Goal: Task Accomplishment & Management: Complete application form

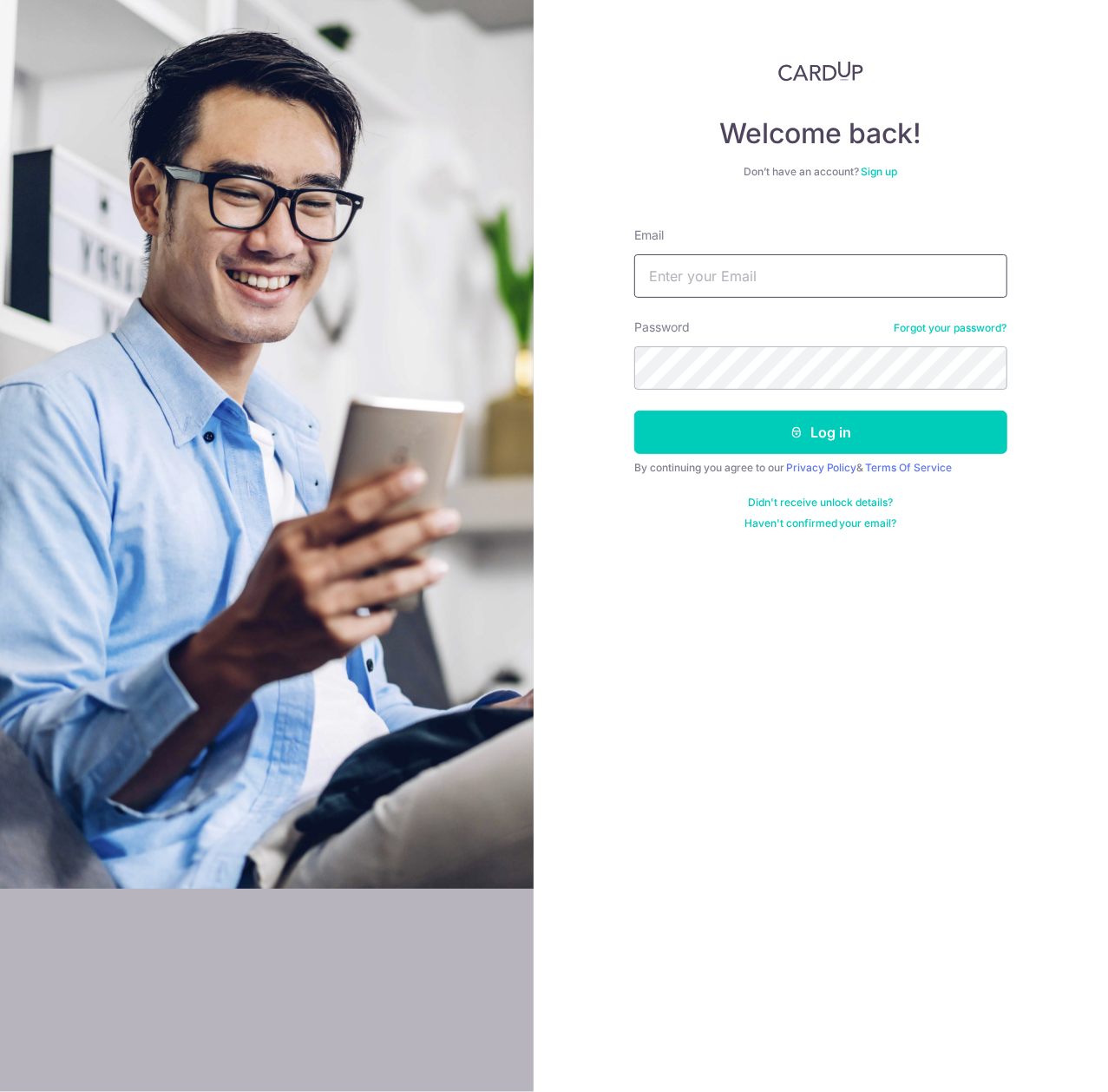
click at [670, 292] on input "Email" at bounding box center [820, 276] width 373 height 43
type input "[EMAIL_ADDRESS][DOMAIN_NAME]"
click at [634, 410] on button "Log in" at bounding box center [820, 432] width 373 height 43
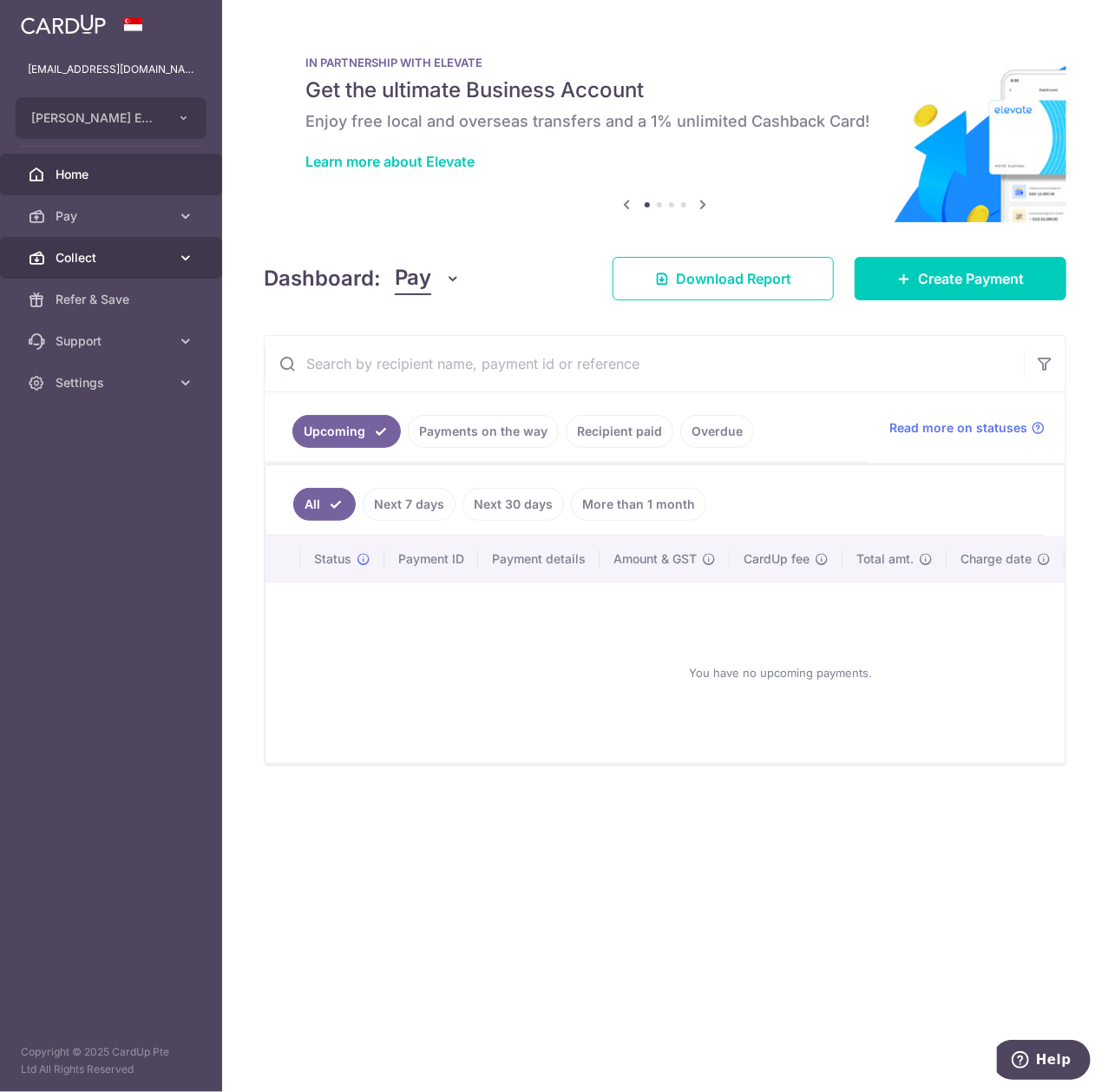
drag, startPoint x: 116, startPoint y: 251, endPoint x: 146, endPoint y: 260, distance: 31.3
click at [116, 251] on span "Collect" at bounding box center [112, 257] width 115 height 18
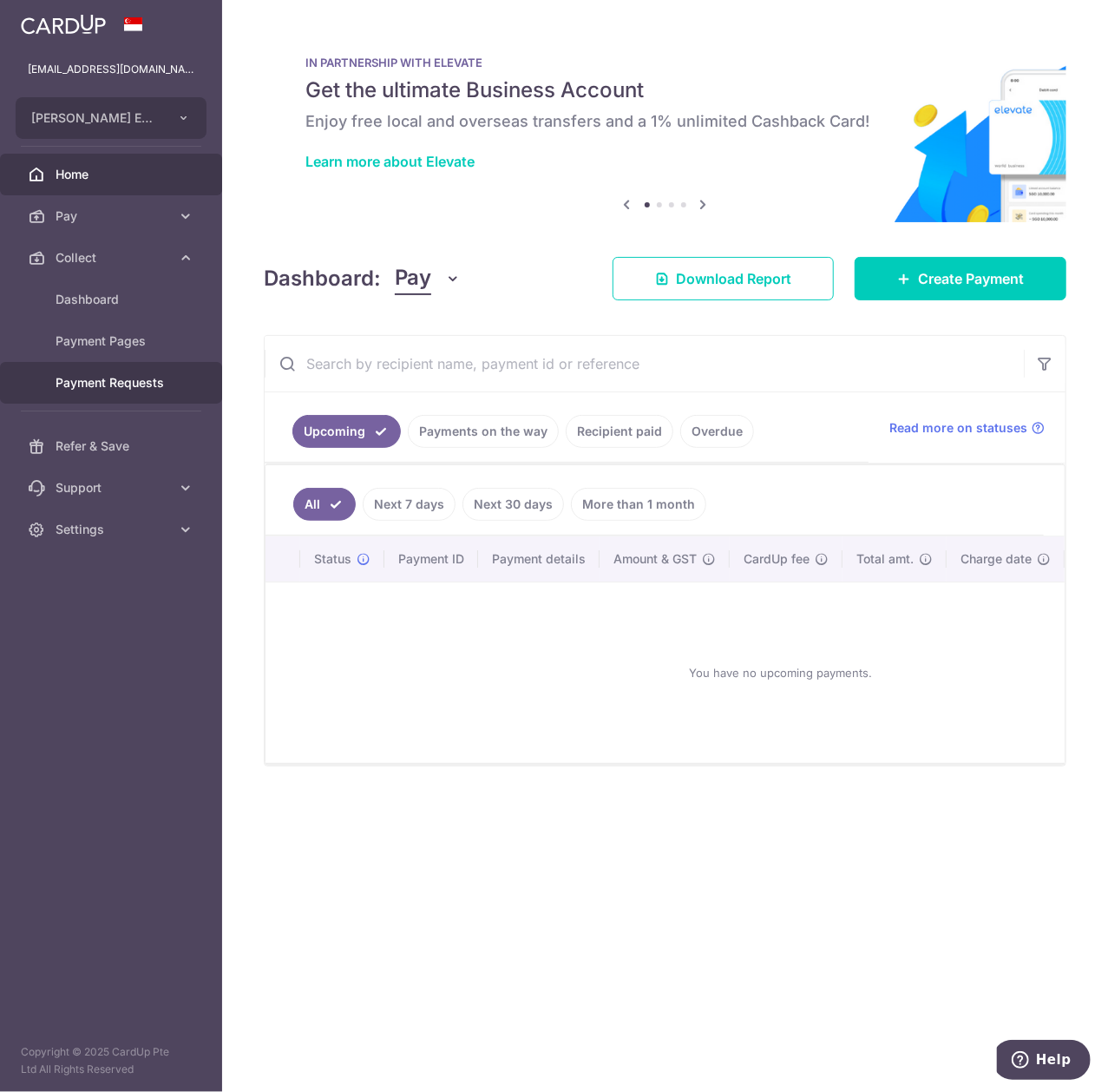
click at [165, 385] on span "Payment Requests" at bounding box center [112, 382] width 115 height 18
click at [136, 375] on span "Payment Requests" at bounding box center [112, 382] width 115 height 18
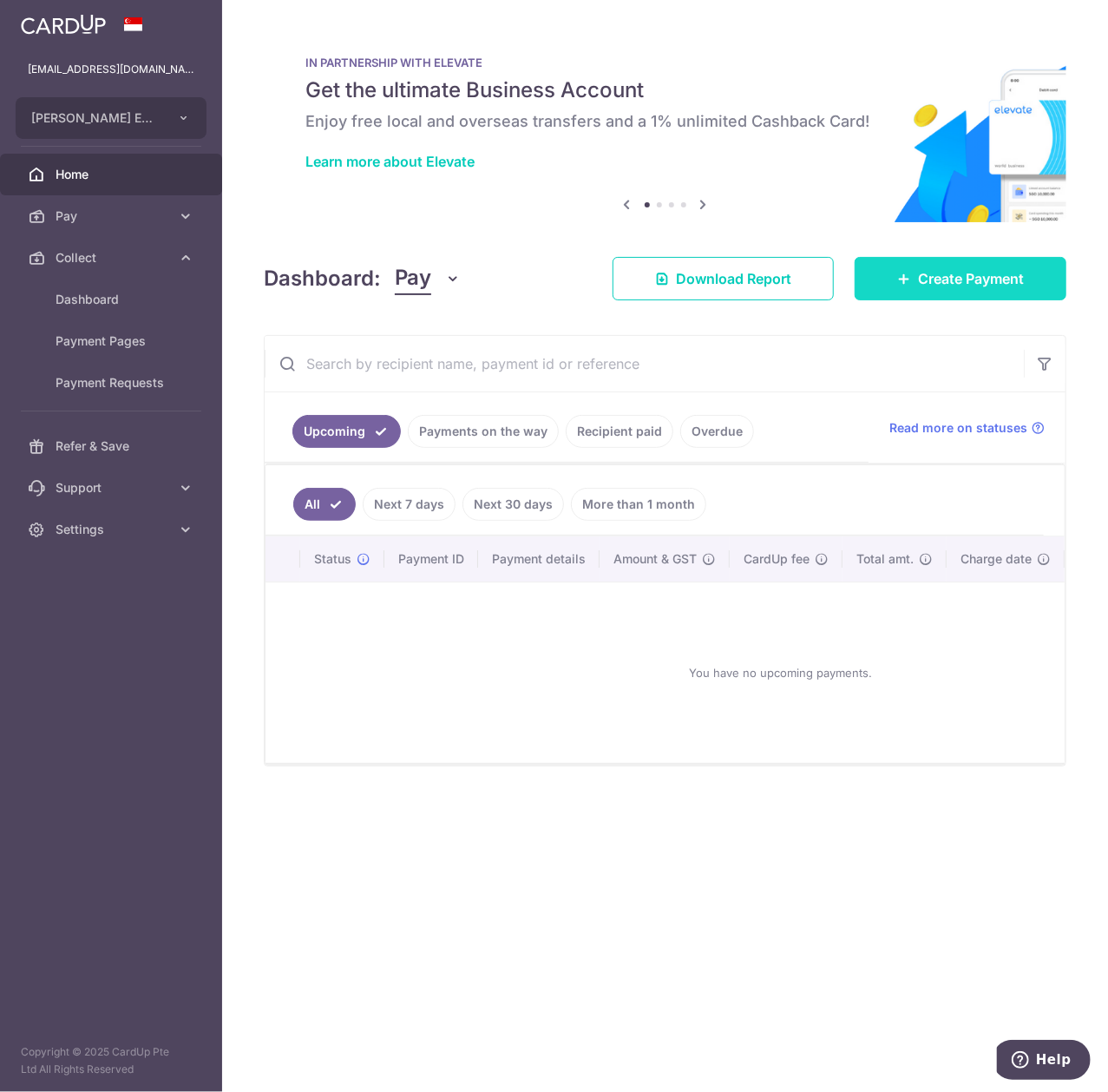
click at [957, 280] on span "Create Payment" at bounding box center [971, 279] width 106 height 21
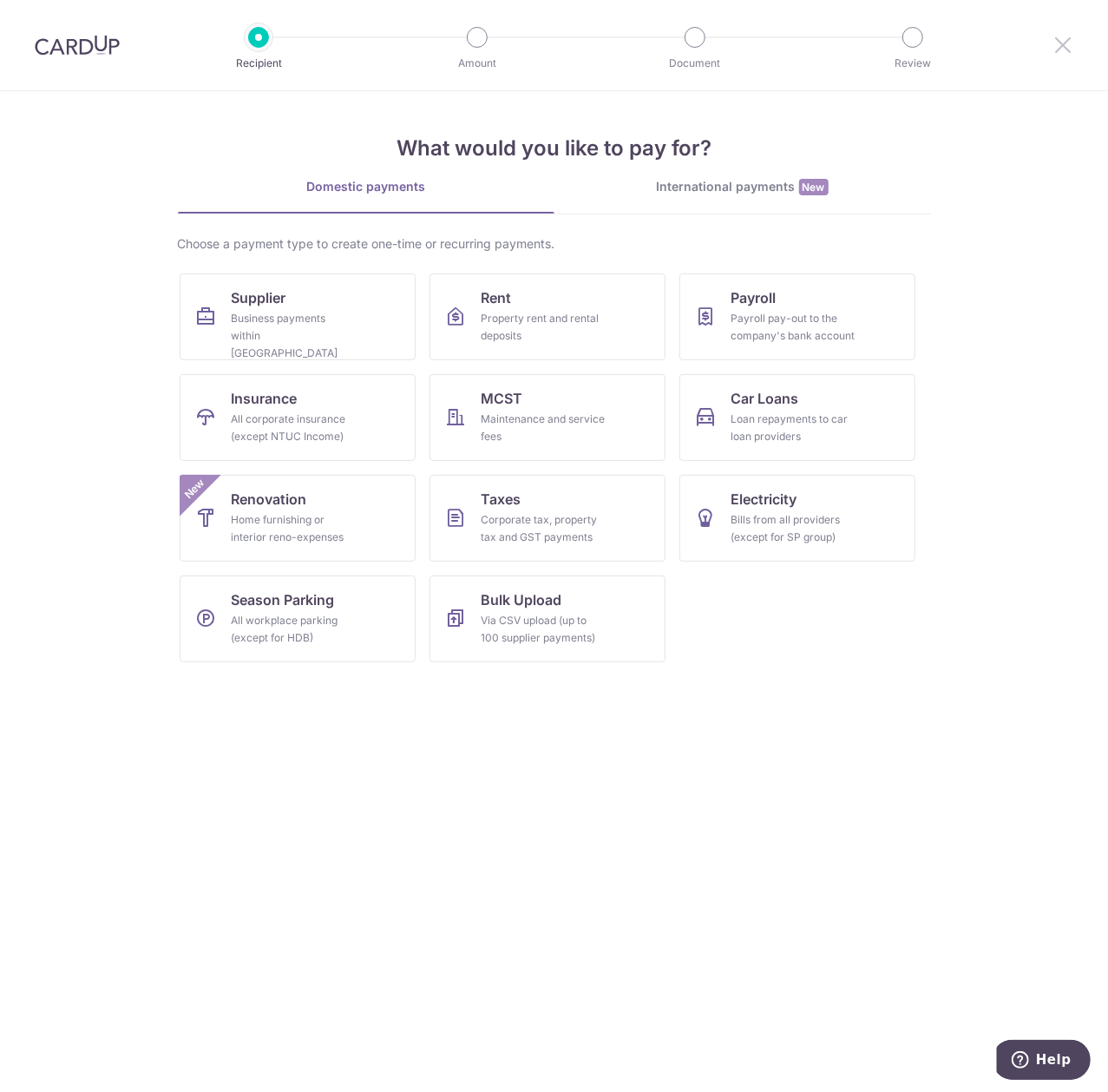
drag, startPoint x: 1060, startPoint y: 45, endPoint x: 468, endPoint y: 108, distance: 595.3
click at [1059, 45] on icon at bounding box center [1063, 44] width 21 height 22
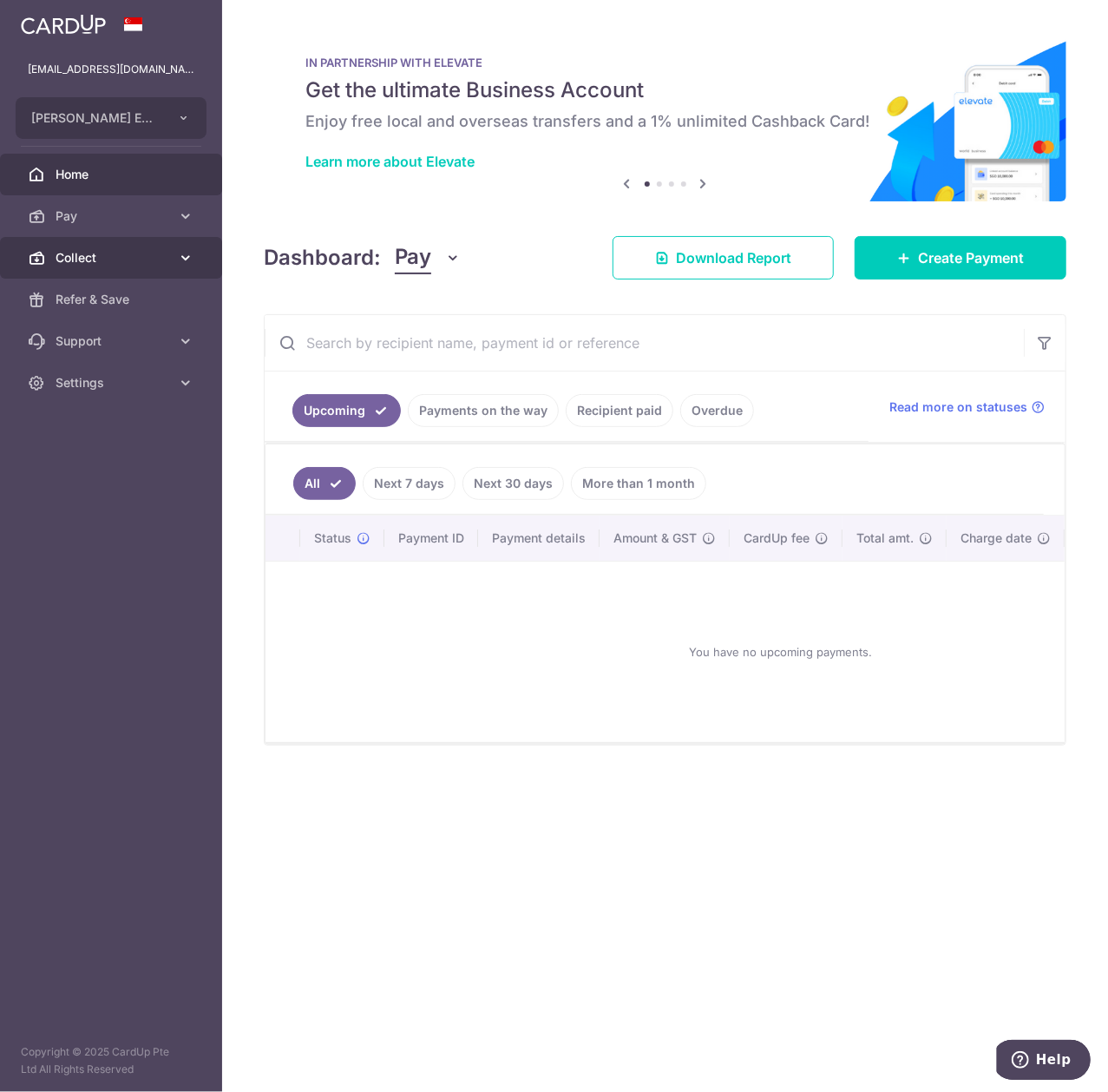
click at [132, 257] on span "Collect" at bounding box center [112, 257] width 115 height 18
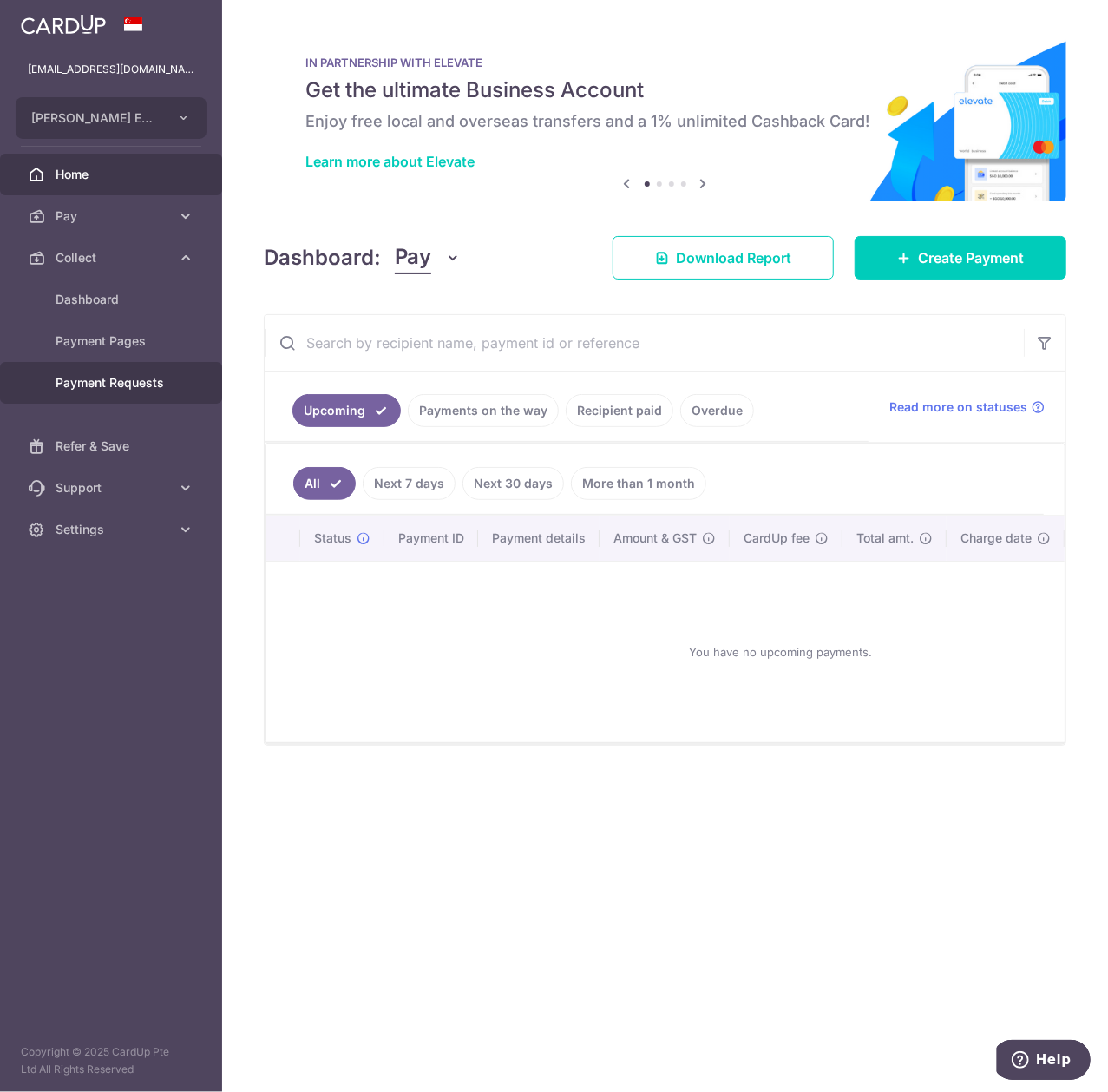
click at [134, 383] on span "Payment Requests" at bounding box center [112, 382] width 115 height 18
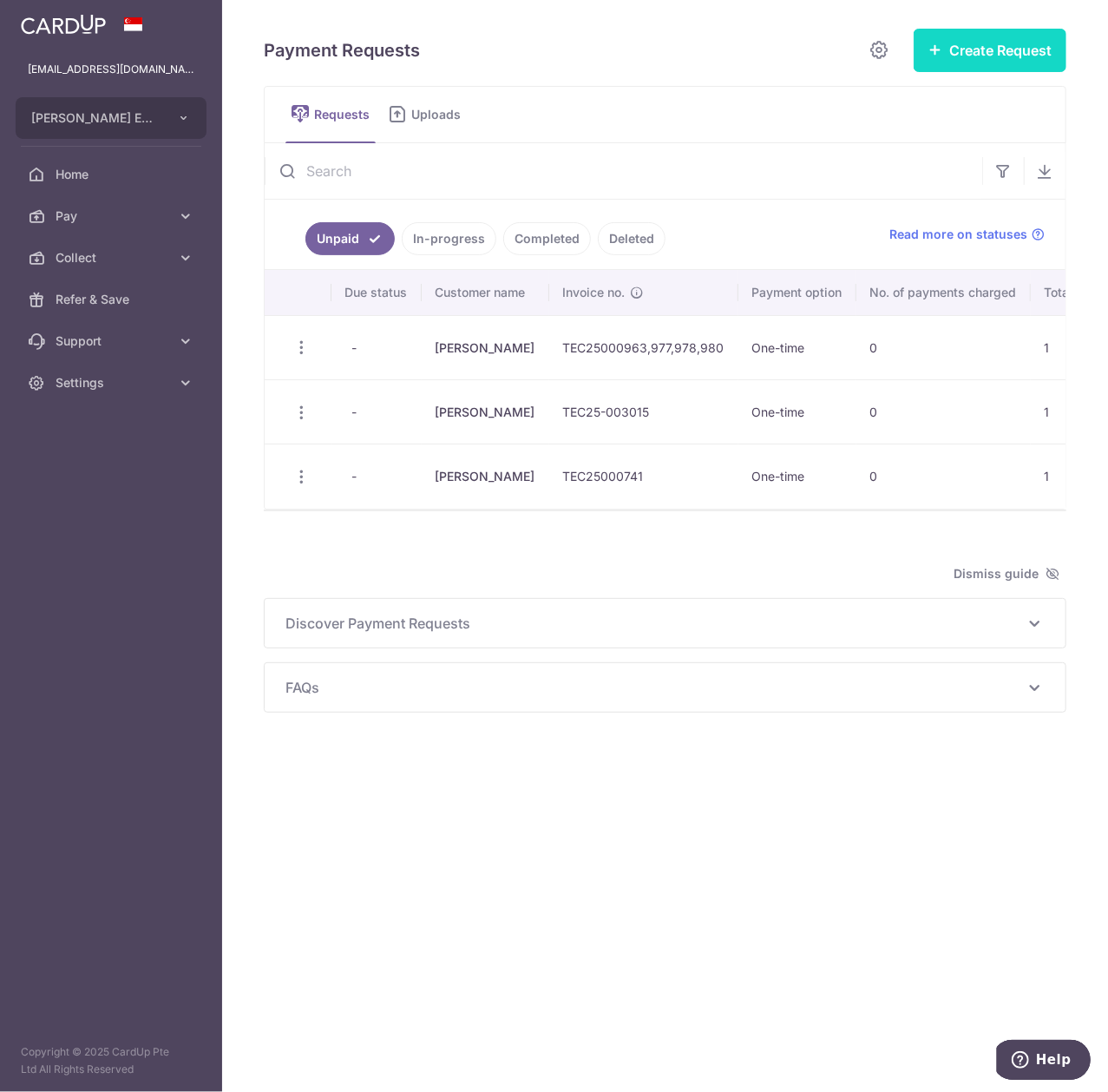
click at [981, 64] on button "Create Request" at bounding box center [989, 50] width 152 height 43
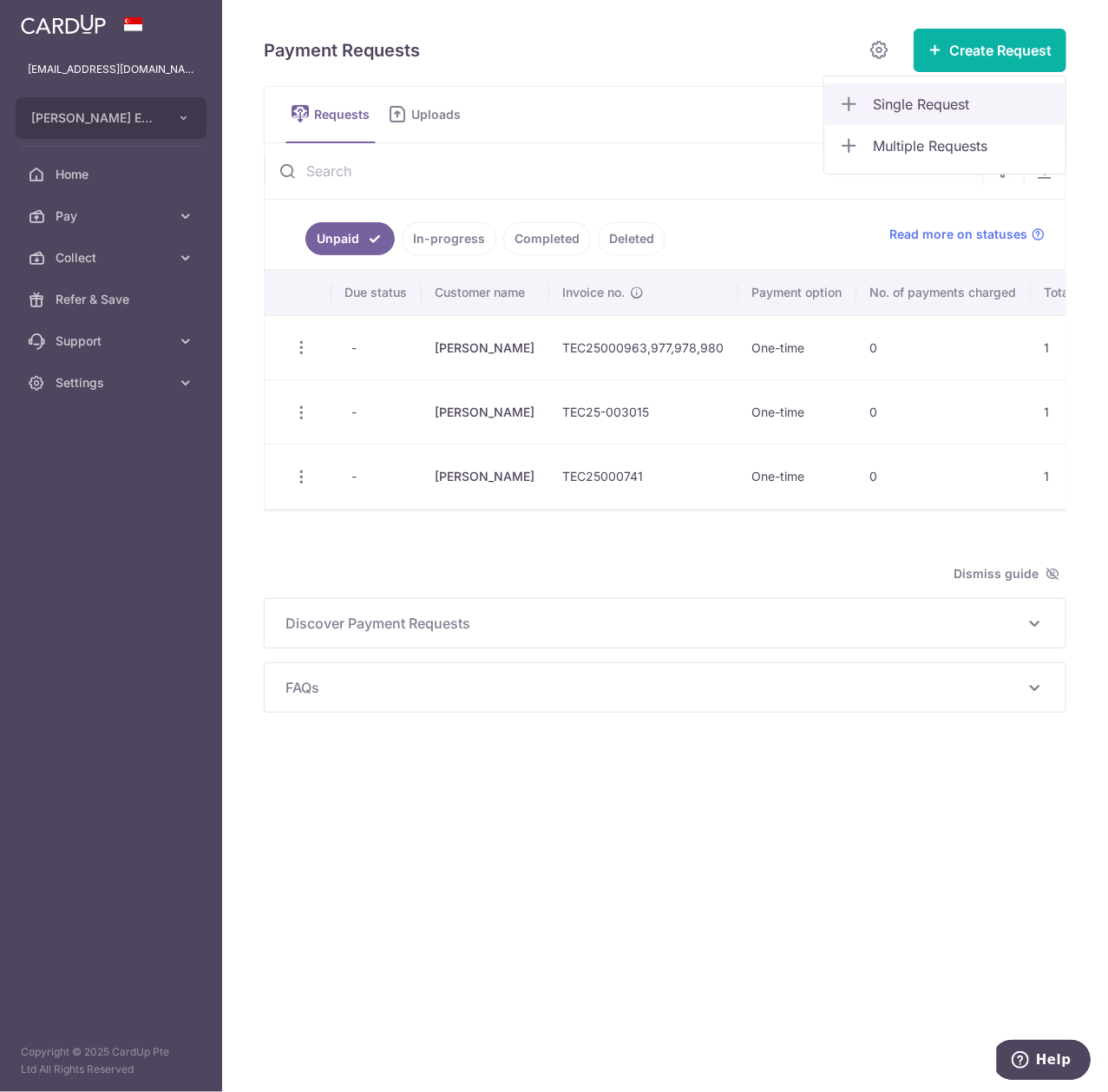
click at [948, 98] on span "Single Request" at bounding box center [962, 104] width 179 height 21
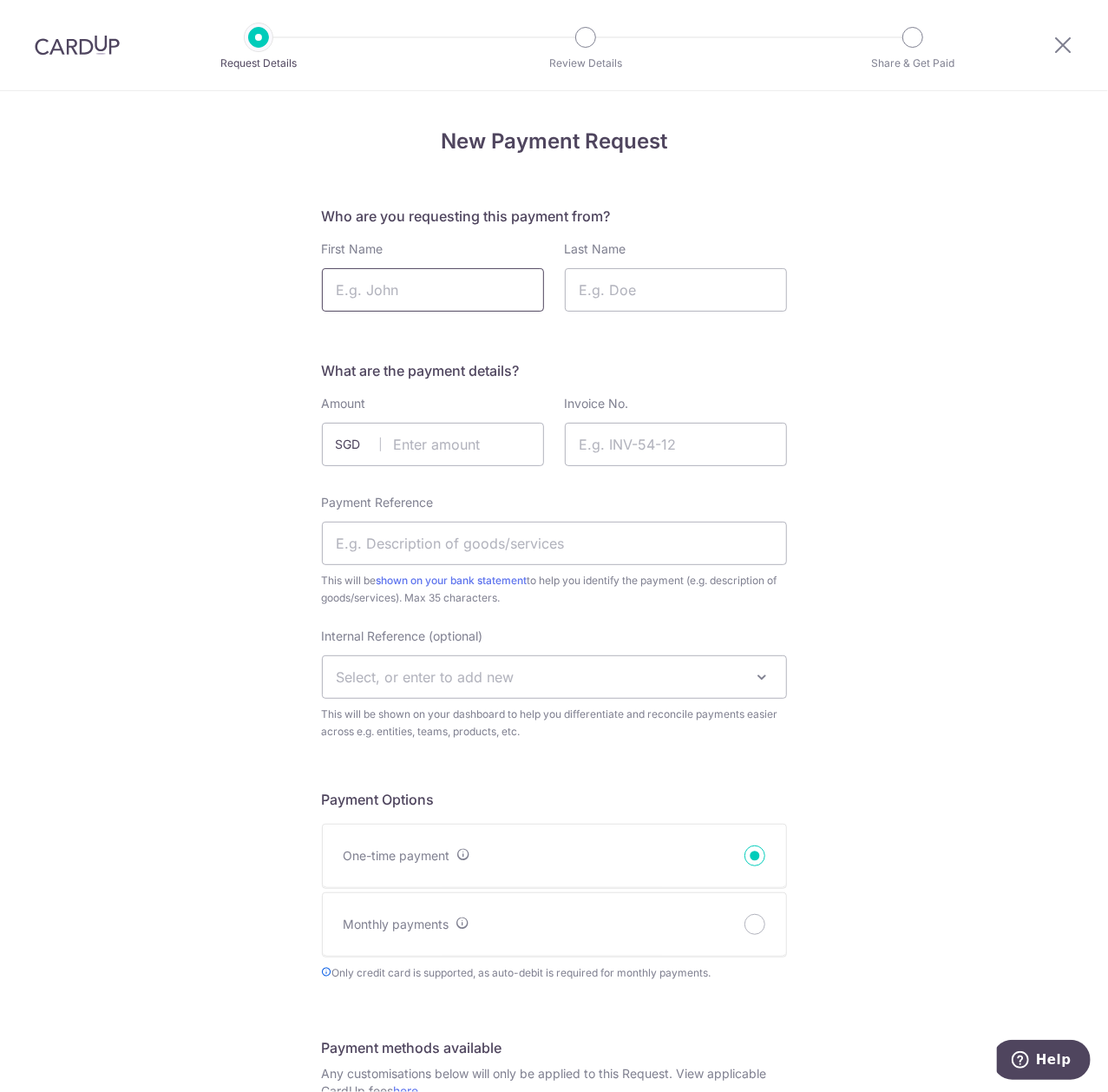
click at [432, 286] on input "First Name" at bounding box center [433, 290] width 223 height 43
click at [698, 279] on input "Last Name" at bounding box center [676, 290] width 223 height 43
drag, startPoint x: 456, startPoint y: 282, endPoint x: 211, endPoint y: 272, distance: 245.2
click at [211, 272] on div "New Payment Request Who are you requesting this payment from? First Name Ng Las…" at bounding box center [554, 1025] width 1108 height 1869
type input "Yi Shen"
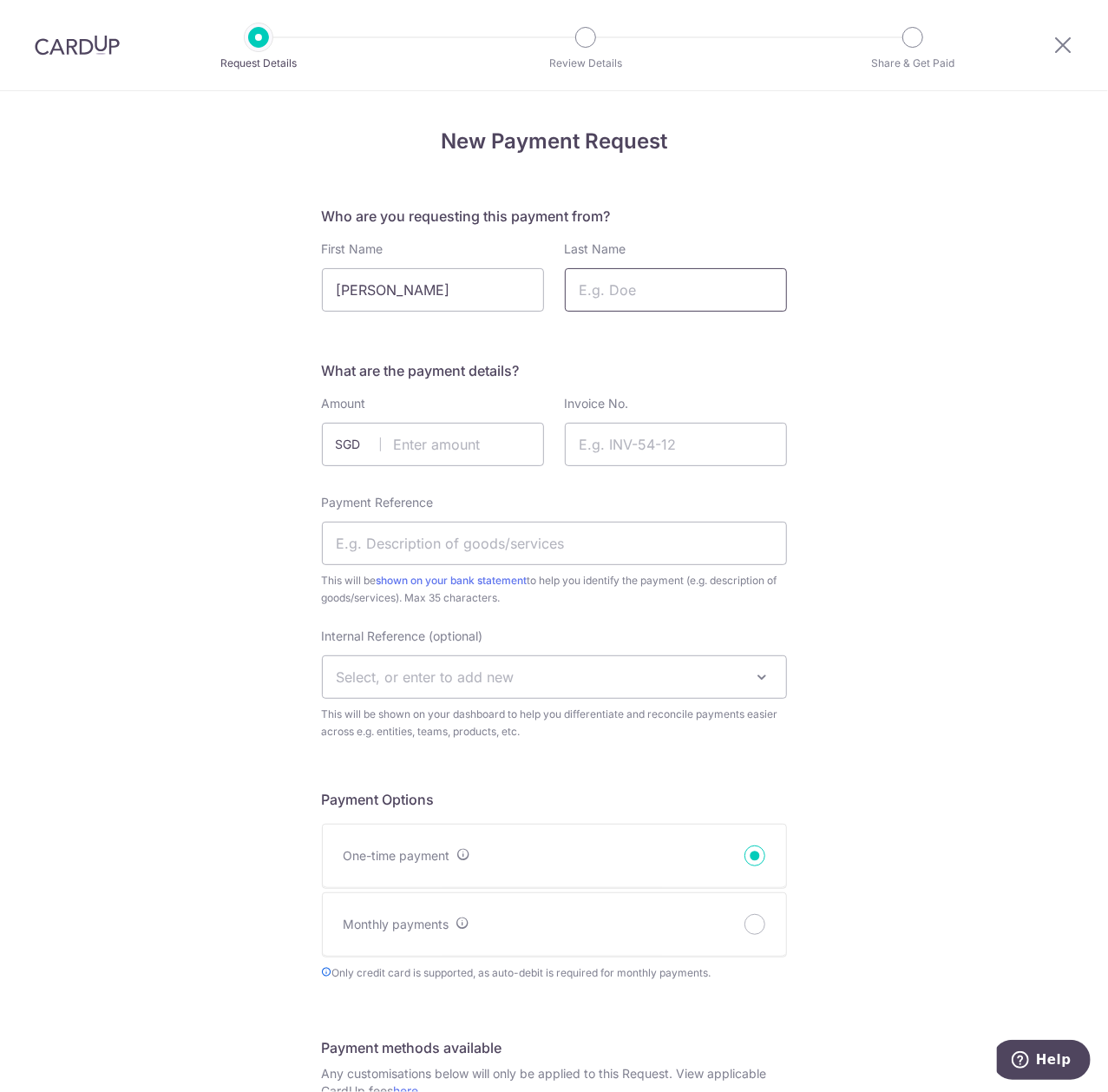
click at [651, 299] on input "Last Name" at bounding box center [676, 290] width 223 height 43
type input "Ng"
click at [456, 438] on input "text" at bounding box center [433, 444] width 223 height 43
type input "32.70"
click at [659, 452] on input "Invoice No." at bounding box center [676, 444] width 223 height 43
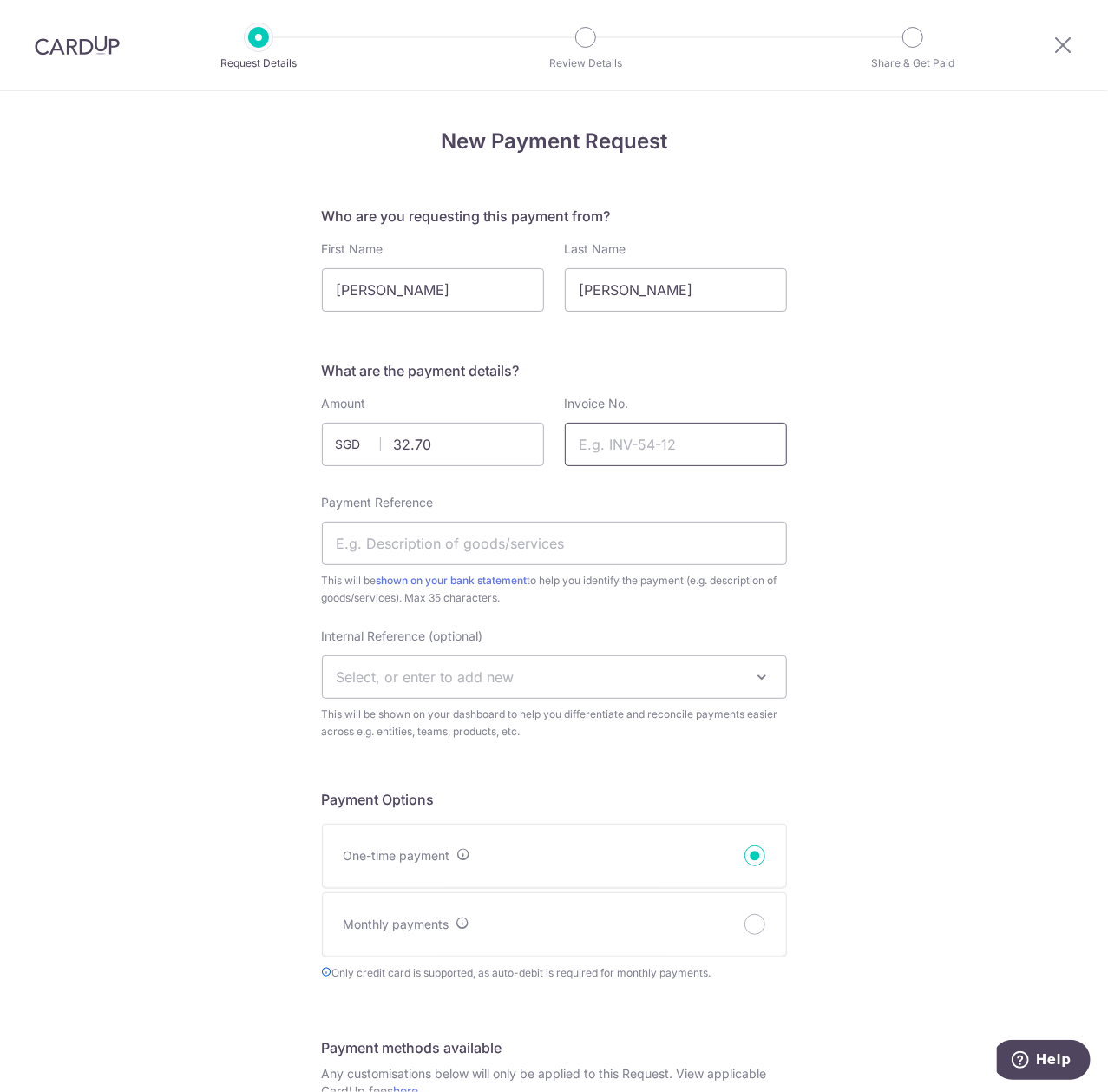
paste input "OR-TEC25001038"
type input "OR-TEC25001038"
drag, startPoint x: 904, startPoint y: 512, endPoint x: 670, endPoint y: 555, distance: 237.9
click at [903, 512] on div "New Payment Request Who are you requesting this payment from? First Name Yi She…" at bounding box center [554, 1025] width 1108 height 1869
click at [632, 566] on div "Payment Reference This will be shown on your bank statement to help you identif…" at bounding box center [554, 550] width 465 height 113
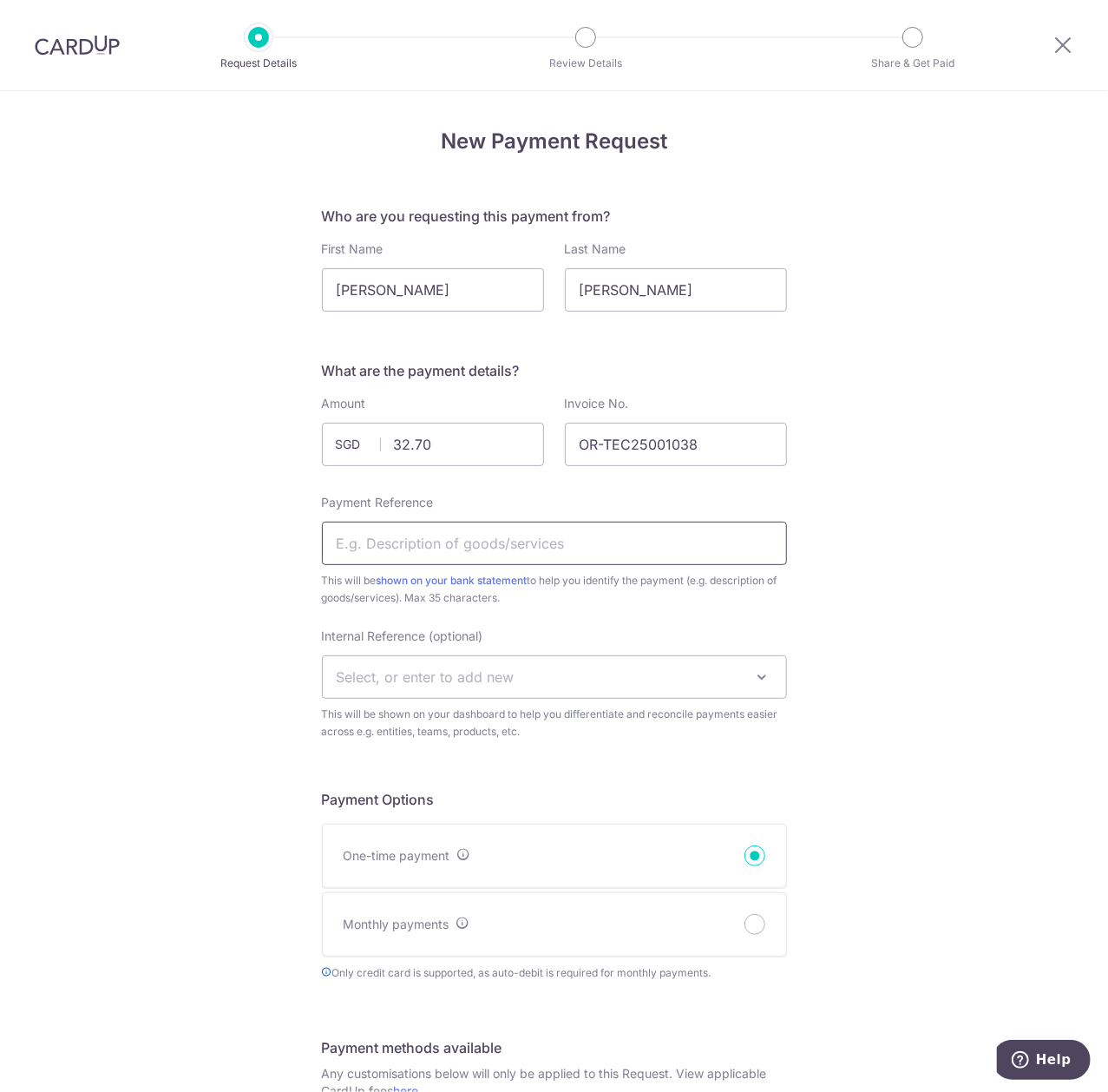
click at [656, 557] on input "Payment Reference" at bounding box center [554, 543] width 465 height 43
type input "g"
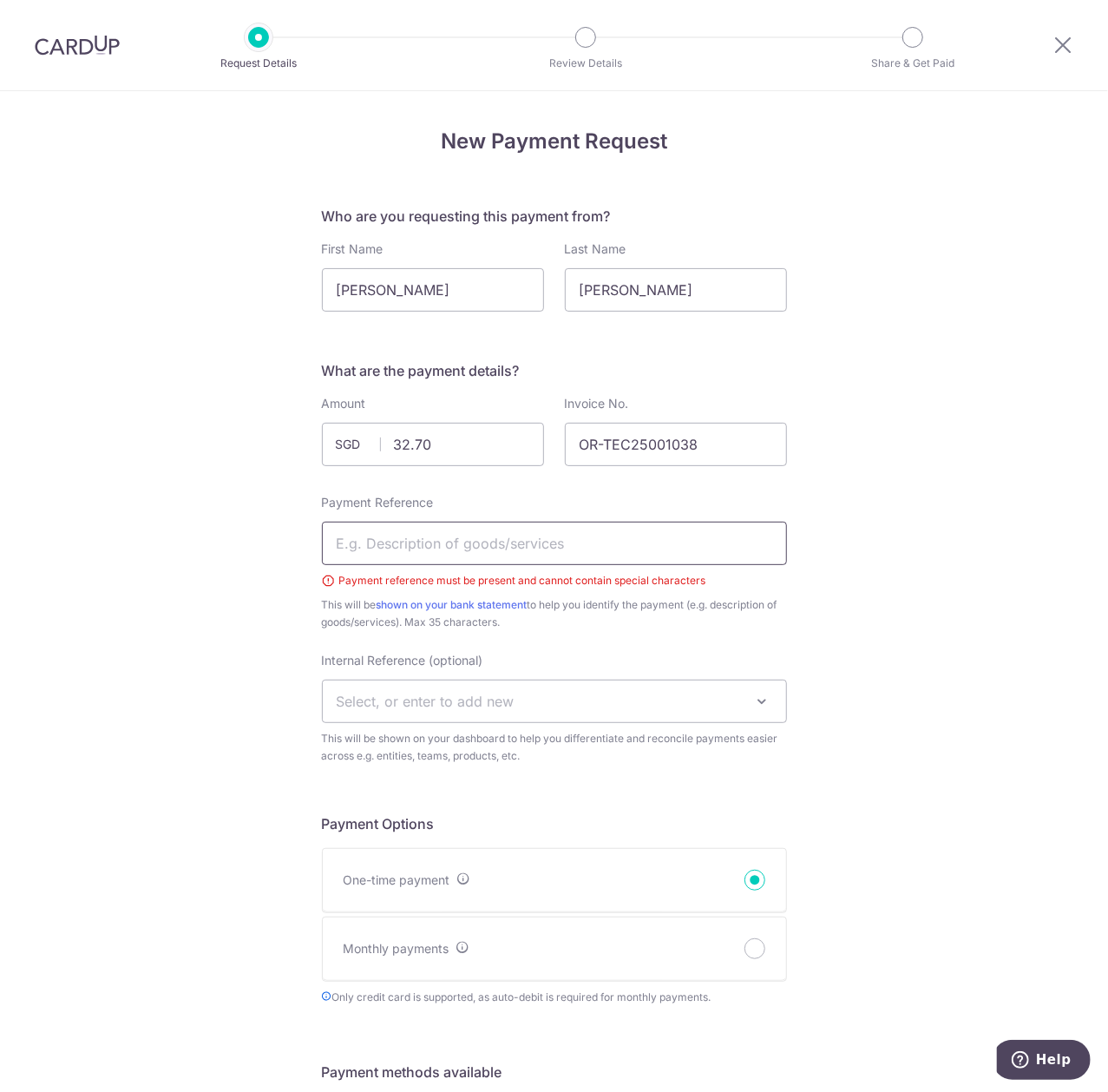
type input "s"
type input "G"
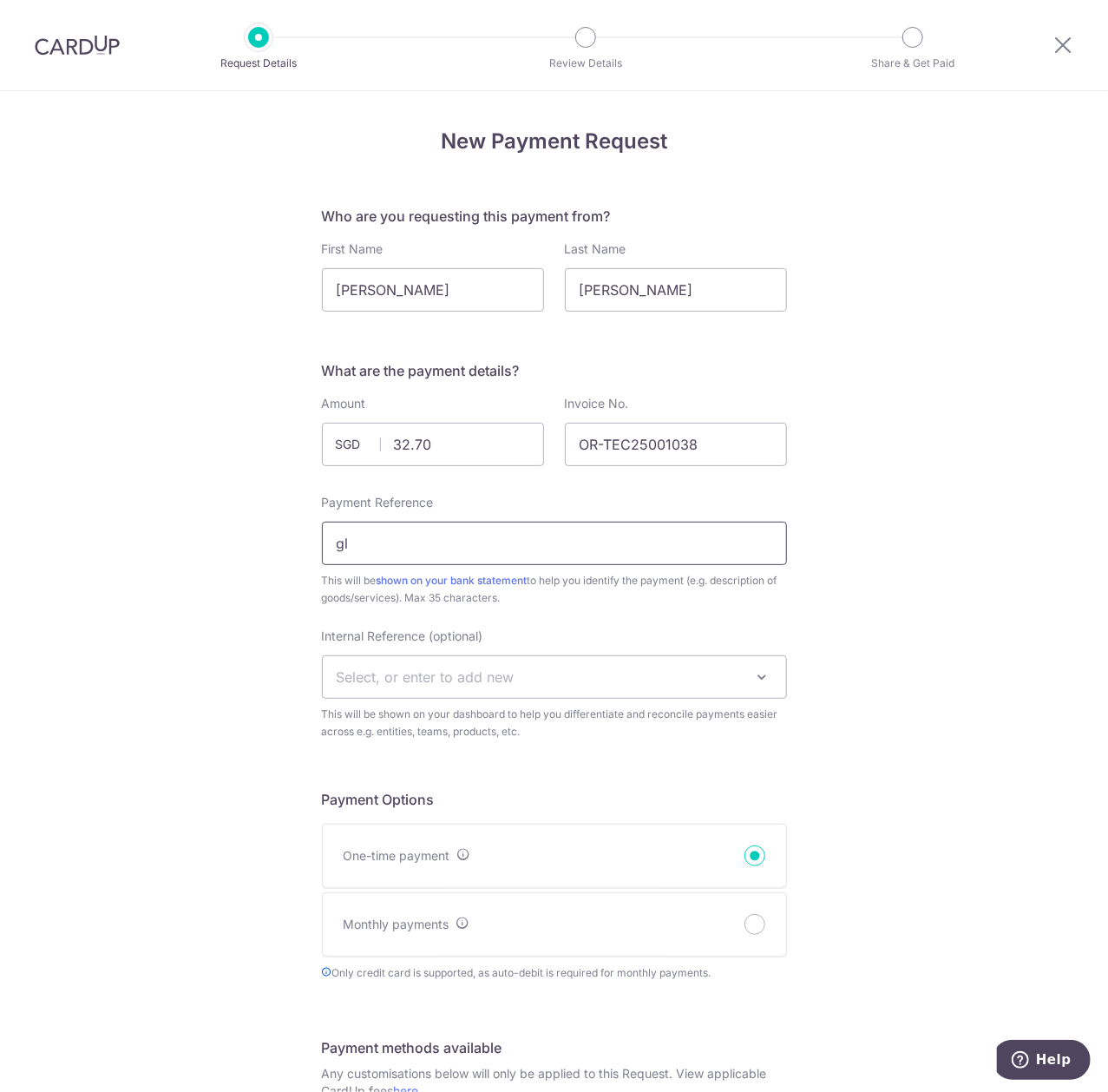
type input "g"
type input "s"
drag, startPoint x: 687, startPoint y: 536, endPoint x: 298, endPoint y: 555, distance: 389.5
click at [309, 553] on div "New Payment Request Who are you requesting this payment from? First Name Yi She…" at bounding box center [554, 1025] width 1108 height 1869
type input "s"
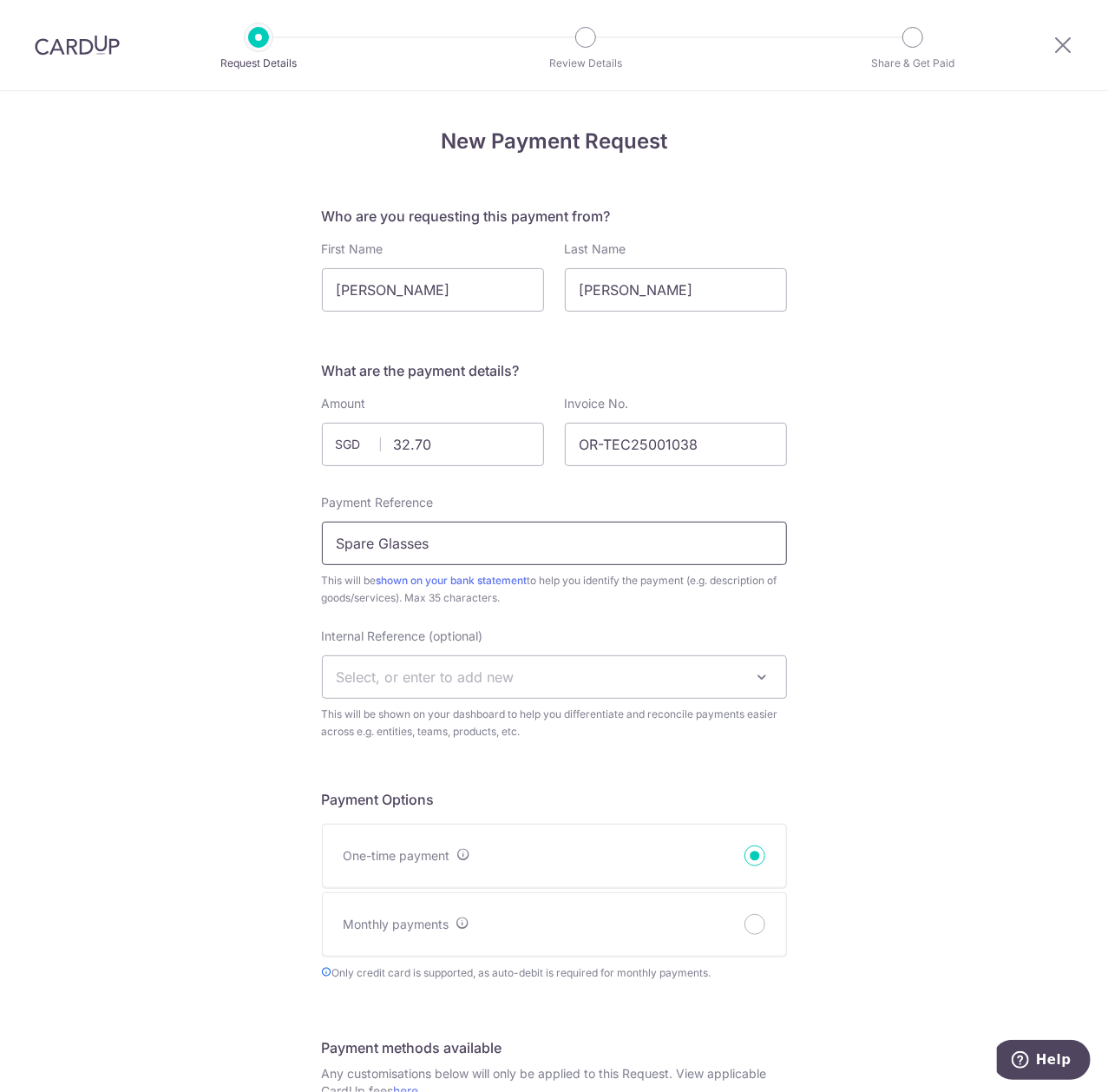
type input "Spare Glasses"
click at [221, 573] on div "New Payment Request Who are you requesting this payment from? First Name Yi She…" at bounding box center [554, 1025] width 1108 height 1869
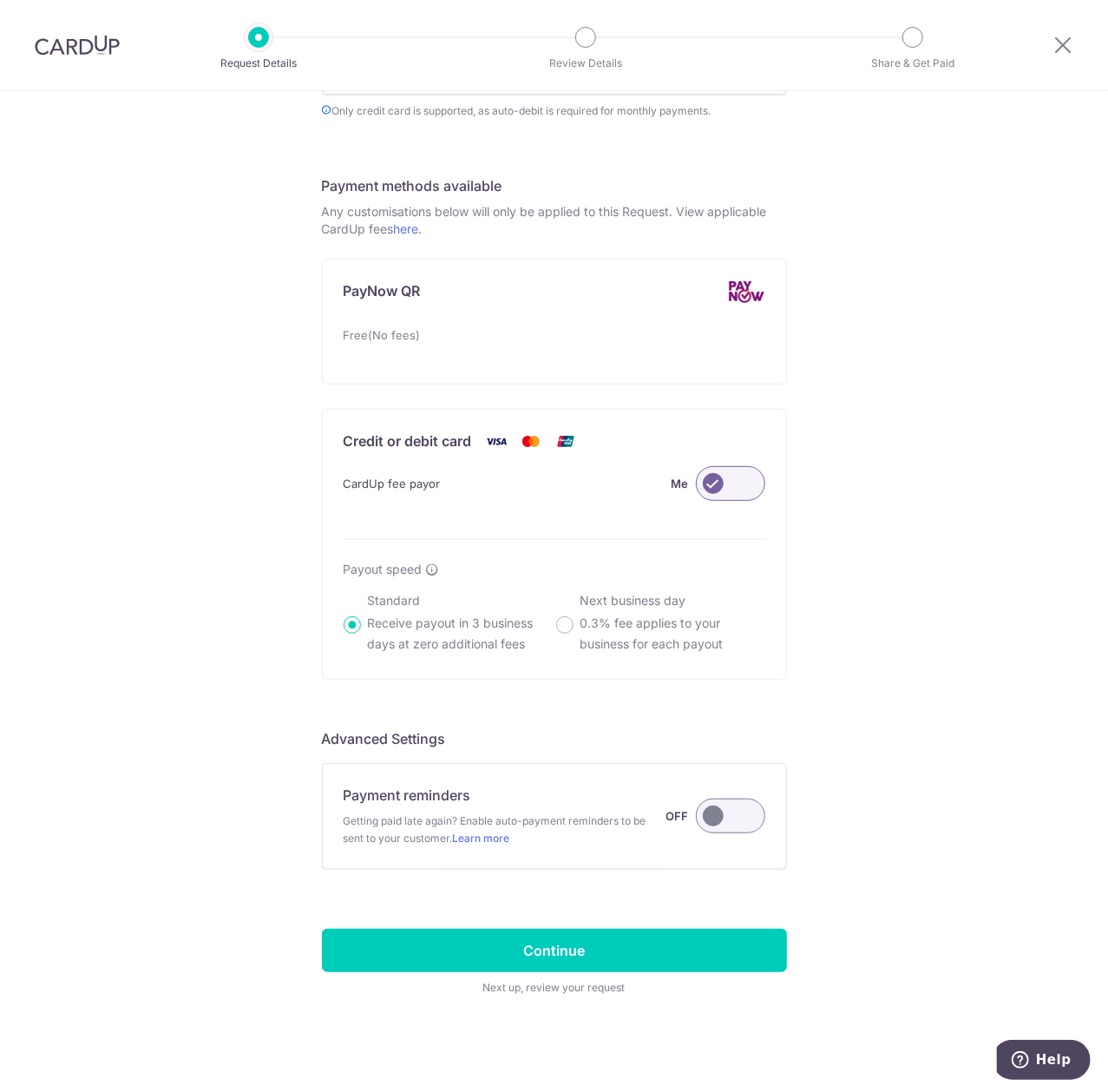
scroll to position [872, 0]
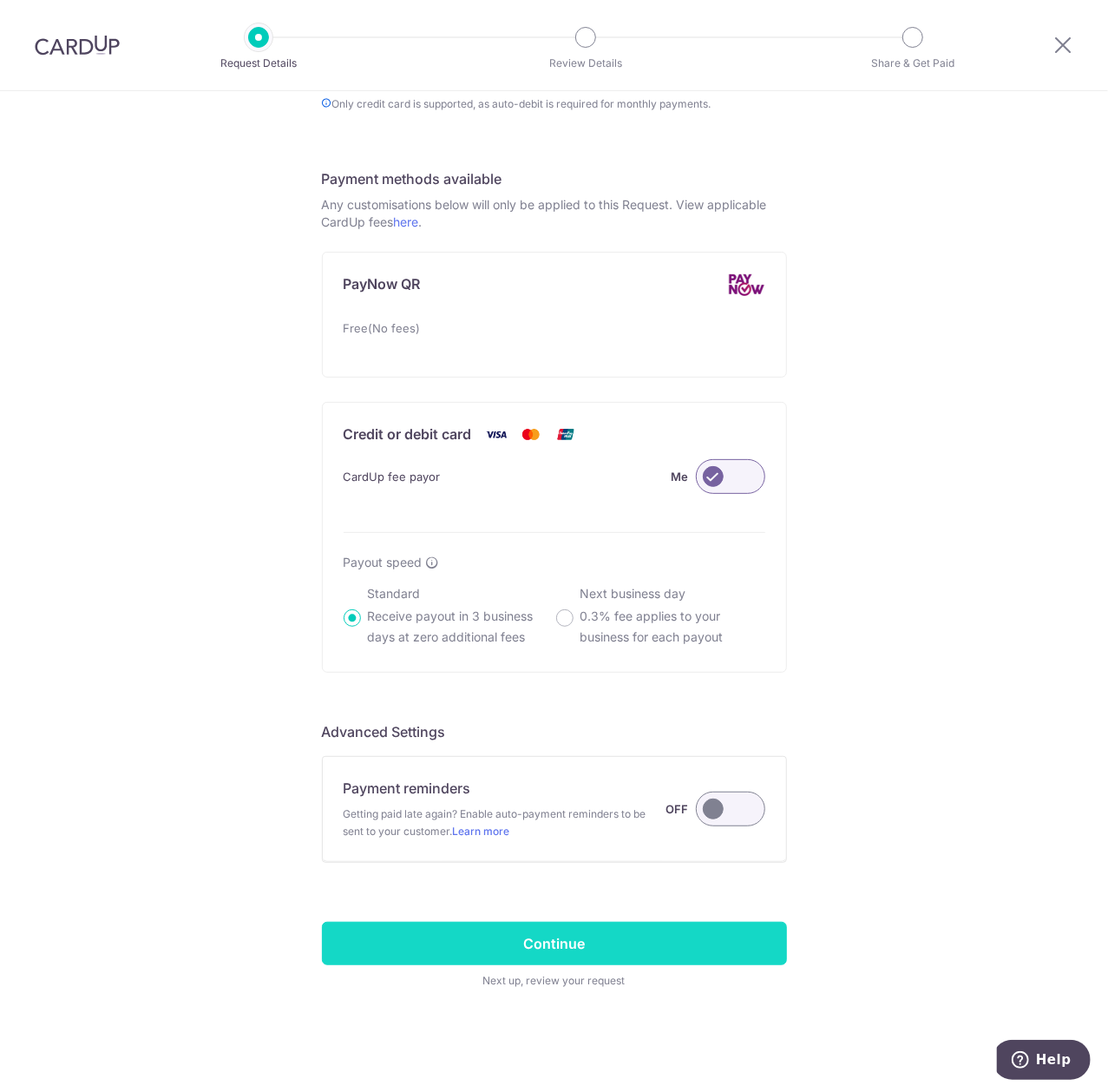
click at [587, 942] on input "Continue" at bounding box center [554, 943] width 465 height 43
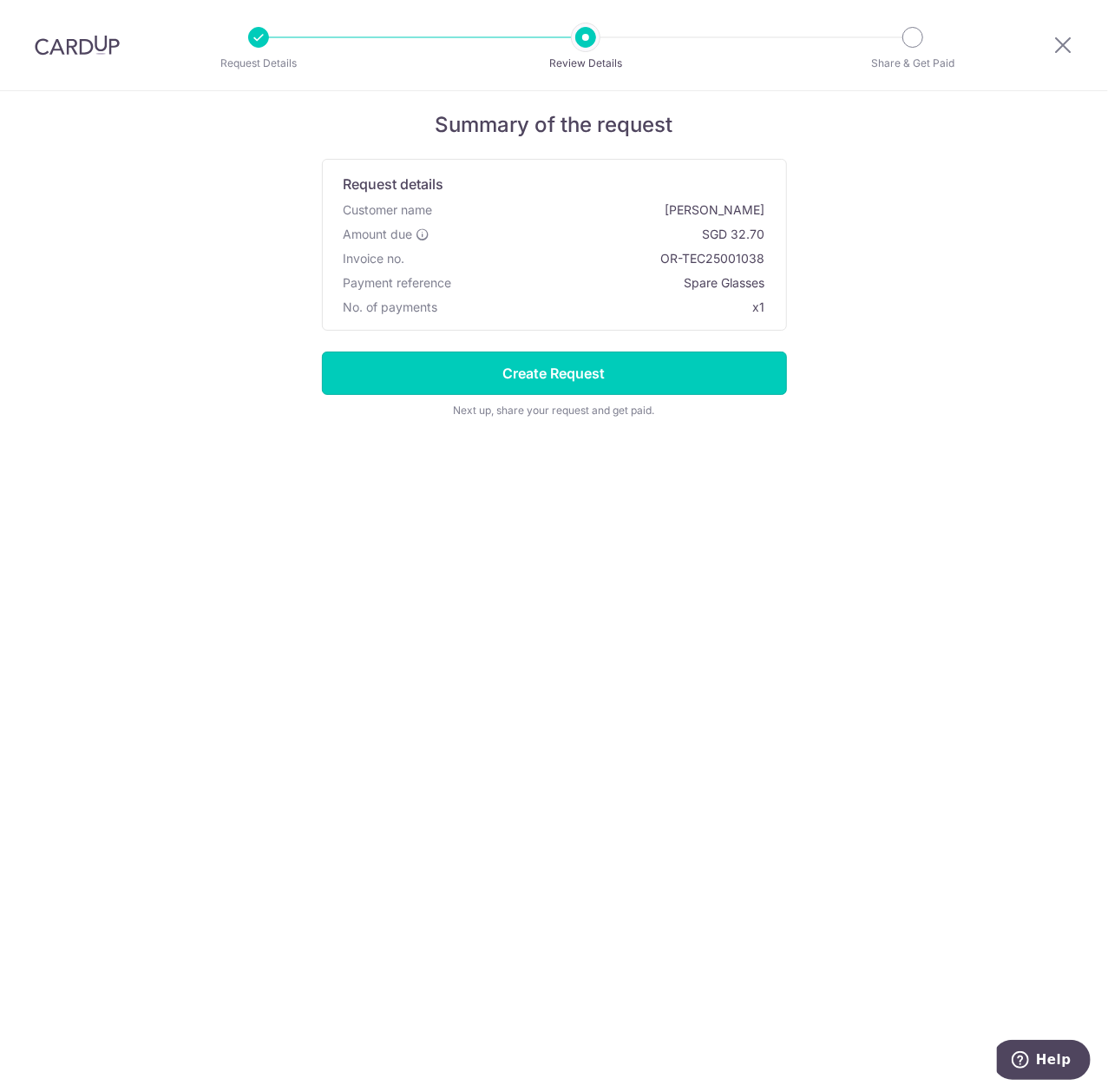
click at [568, 379] on input "Create Request" at bounding box center [554, 373] width 465 height 43
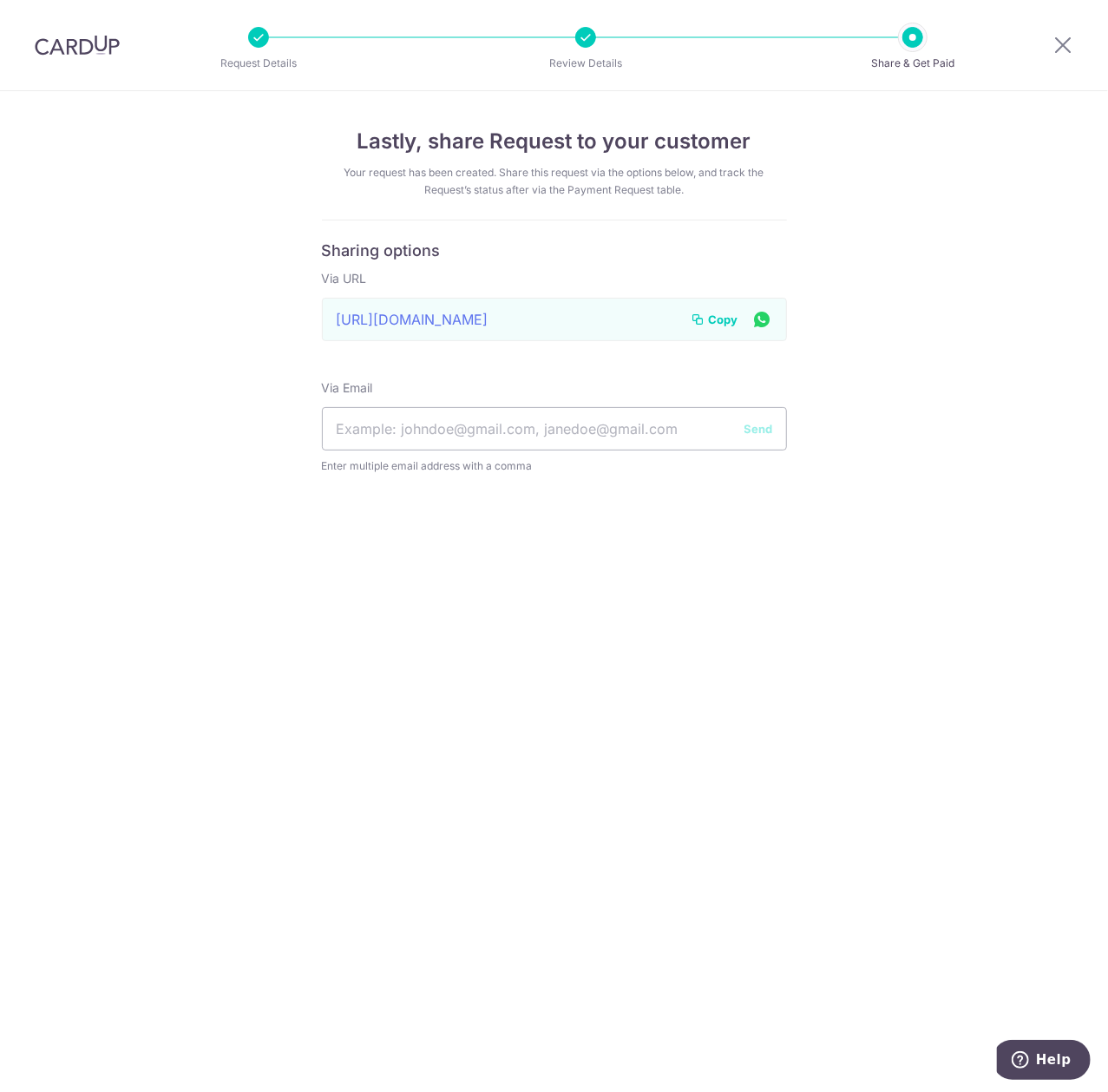
click at [726, 314] on span "Copy" at bounding box center [724, 319] width 30 height 18
